Goal: Check status: Check status

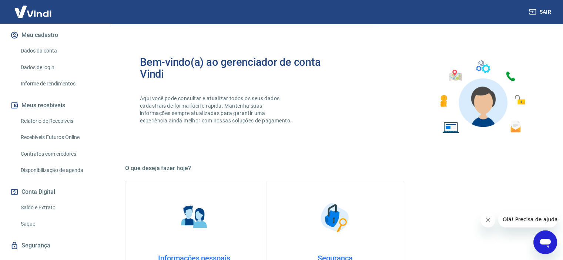
scroll to position [98, 0]
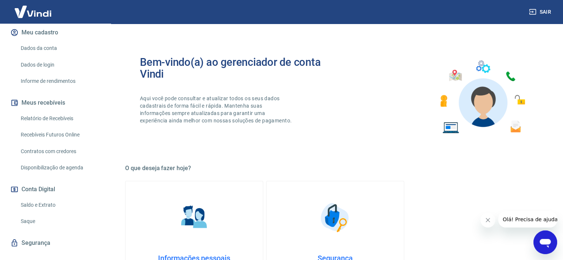
drag, startPoint x: 40, startPoint y: 197, endPoint x: 91, endPoint y: 199, distance: 51.1
click at [40, 198] on link "Saldo e Extrato" at bounding box center [60, 205] width 84 height 15
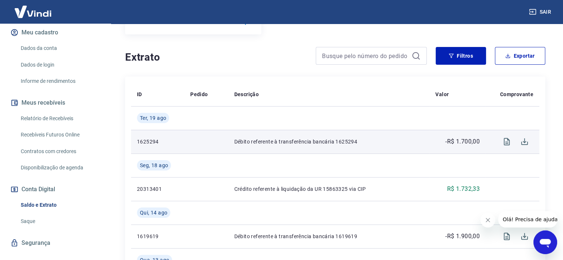
scroll to position [135, 0]
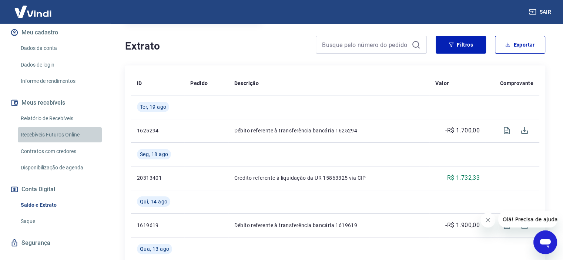
click at [74, 127] on link "Recebíveis Futuros Online" at bounding box center [60, 134] width 84 height 15
